Goal: Transaction & Acquisition: Purchase product/service

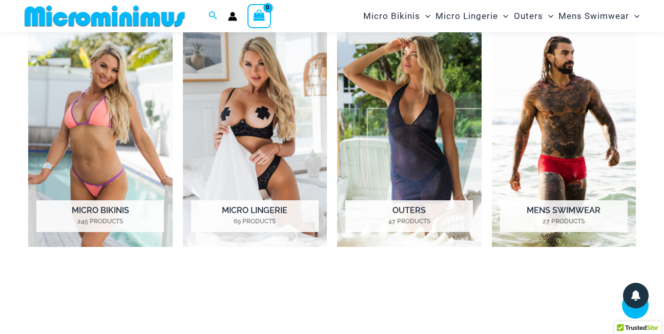
scroll to position [430, 0]
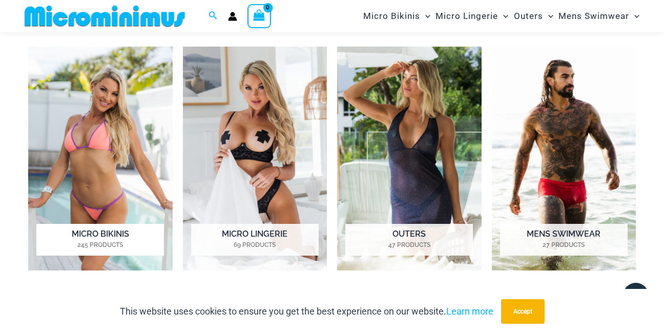
click at [119, 209] on img "Visit product category Micro Bikinis" at bounding box center [100, 159] width 144 height 224
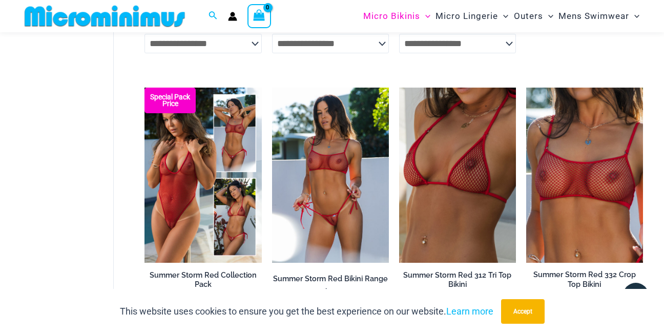
scroll to position [1956, 0]
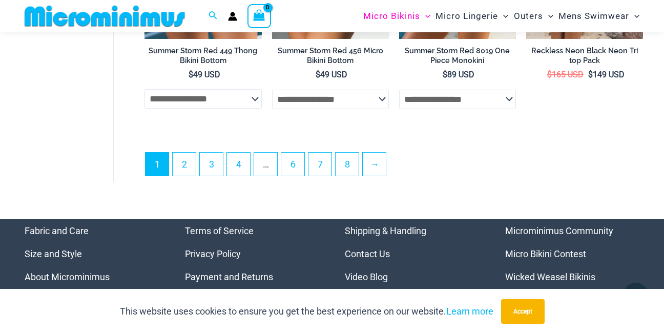
scroll to position [2392, 0]
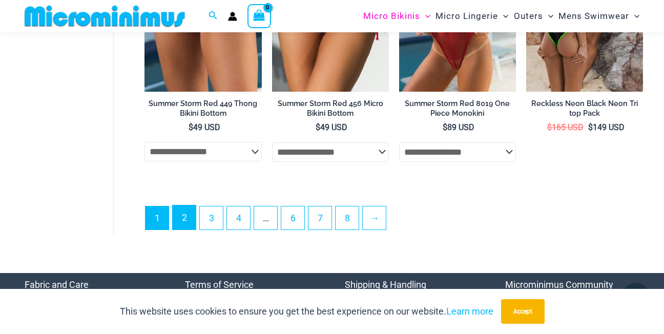
click at [186, 229] on link "2" at bounding box center [184, 217] width 23 height 24
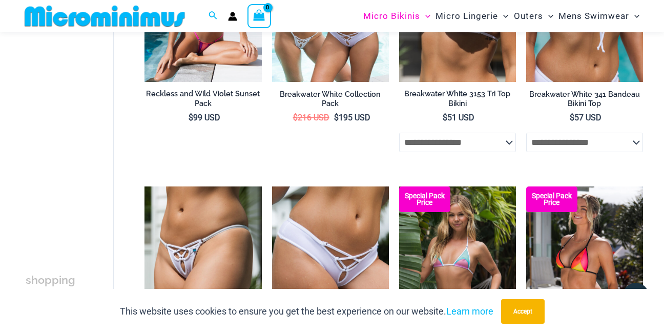
scroll to position [871, 0]
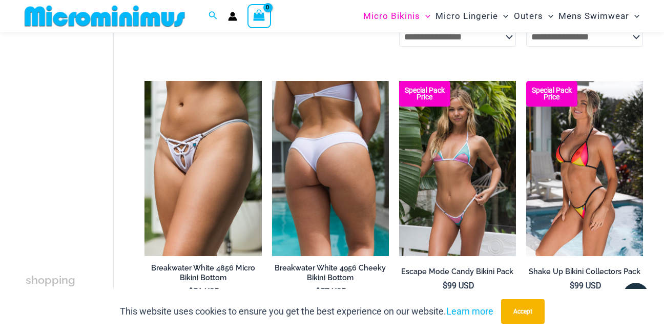
click at [369, 156] on img at bounding box center [330, 168] width 117 height 175
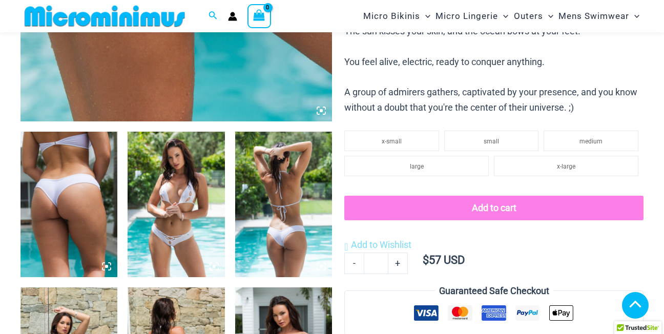
scroll to position [739, 0]
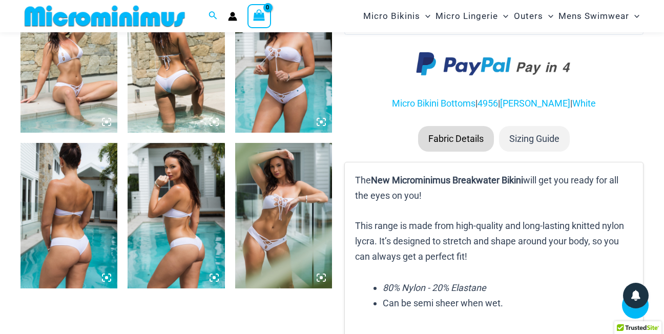
click at [82, 242] on img at bounding box center [68, 215] width 97 height 145
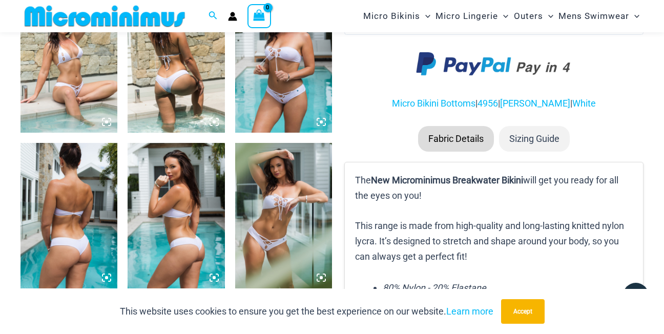
click at [128, 147] on img at bounding box center [176, 215] width 97 height 145
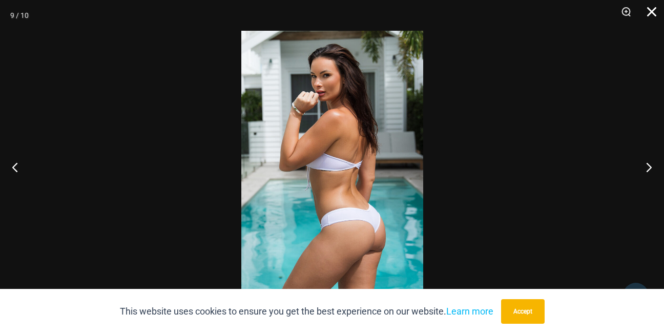
click at [650, 20] on button "Close" at bounding box center [648, 15] width 26 height 31
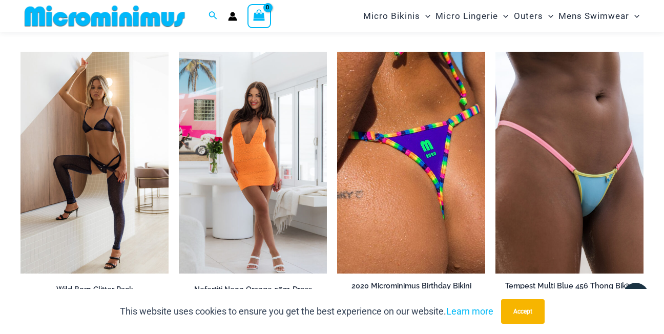
scroll to position [2703, 0]
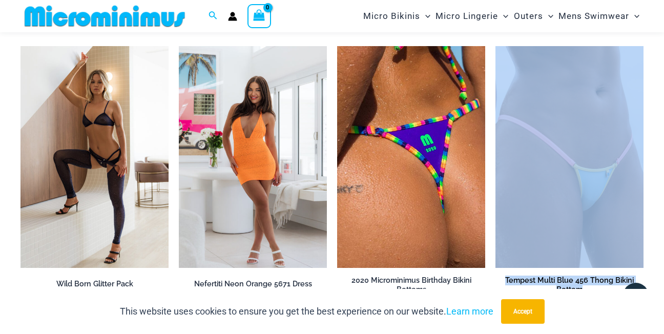
drag, startPoint x: 659, startPoint y: 276, endPoint x: 655, endPoint y: 231, distance: 45.3
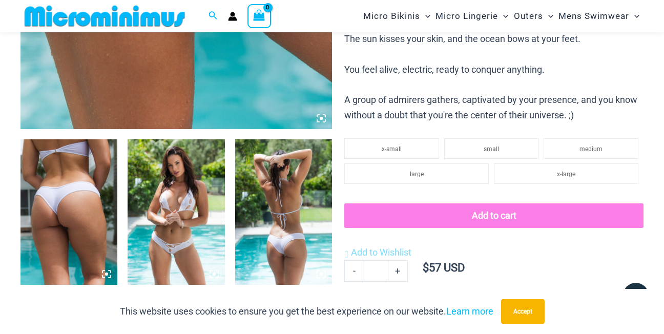
scroll to position [0, 0]
